Goal: Information Seeking & Learning: Learn about a topic

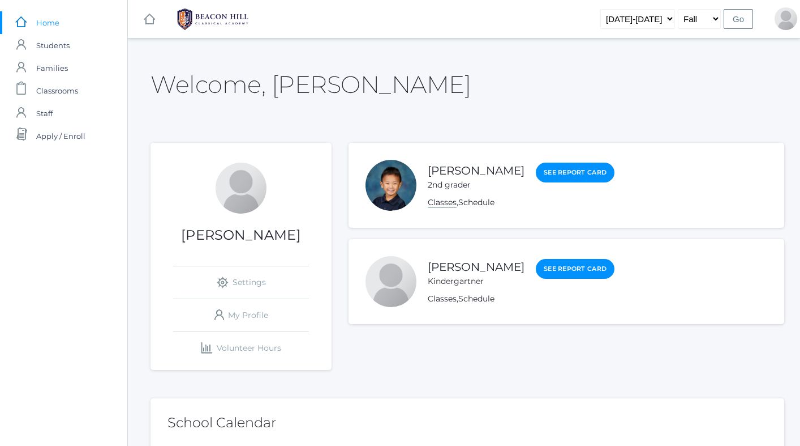
click at [447, 205] on link "Classes" at bounding box center [442, 202] width 29 height 11
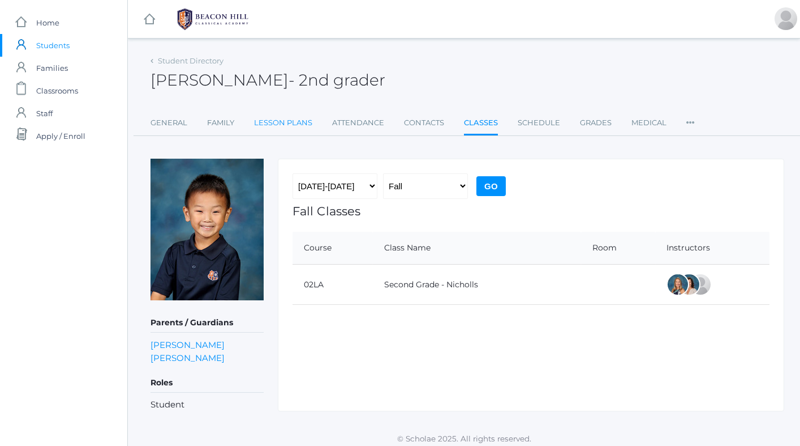
click at [303, 116] on link "Lesson Plans" at bounding box center [283, 123] width 58 height 23
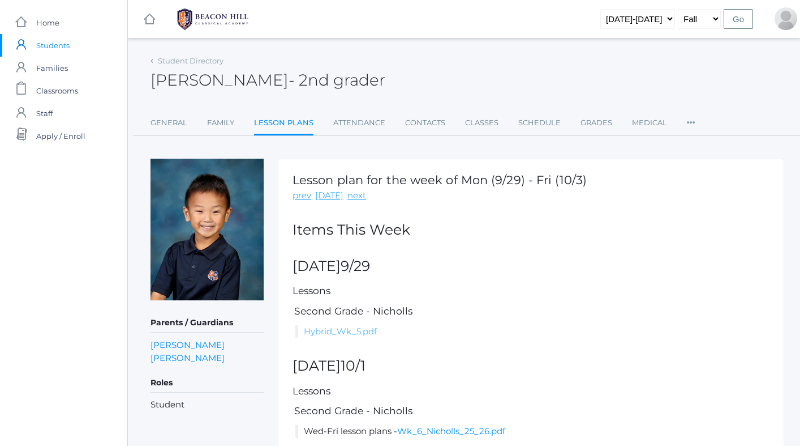
click at [334, 336] on link "Hybrid_Wk_5.pdf" at bounding box center [340, 331] width 73 height 11
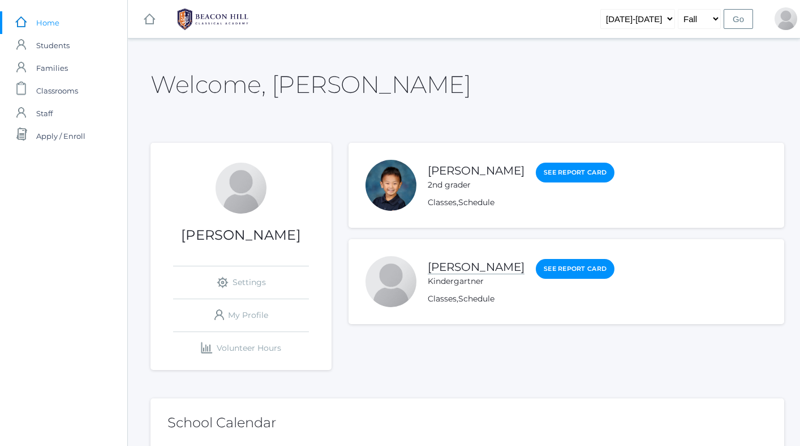
click at [489, 272] on link "[PERSON_NAME]" at bounding box center [476, 267] width 97 height 14
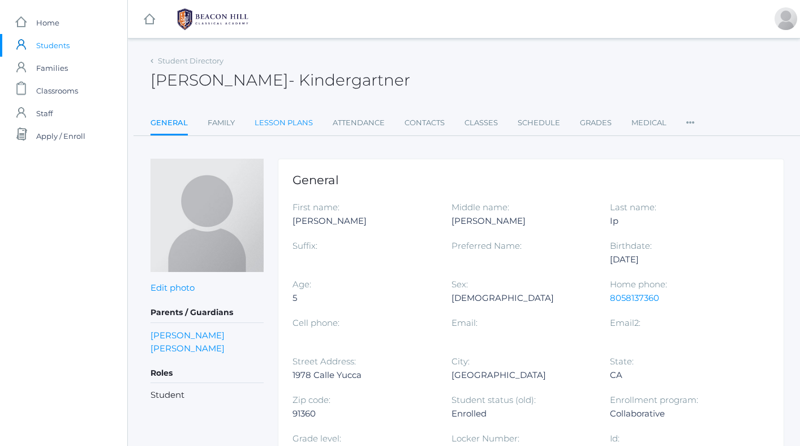
click at [282, 121] on link "Lesson Plans" at bounding box center [284, 123] width 58 height 23
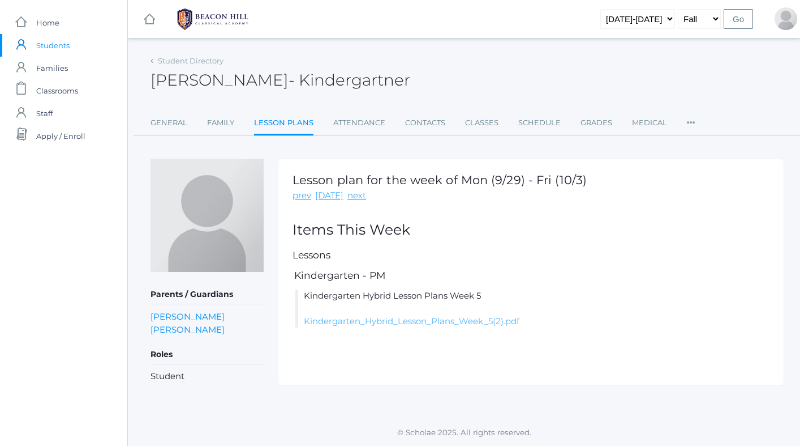
click at [343, 321] on link "Kindergarten_Hybrid_Lesson_Plans_Week_5(2).pdf" at bounding box center [412, 320] width 216 height 11
